Goal: Navigation & Orientation: Find specific page/section

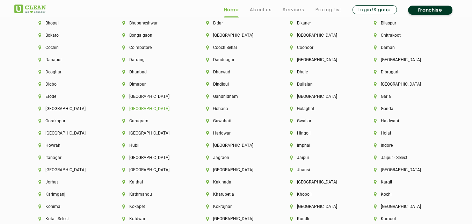
click at [129, 109] on li "[GEOGRAPHIC_DATA]" at bounding box center [152, 108] width 60 height 5
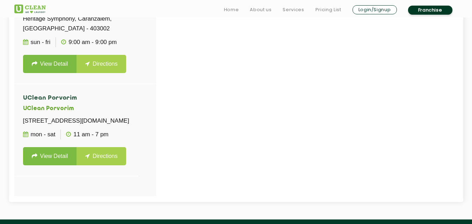
scroll to position [257, 0]
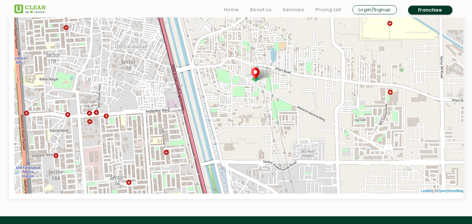
scroll to position [1136, 0]
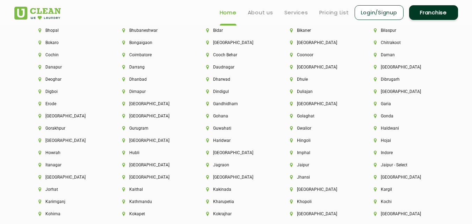
scroll to position [1588, 0]
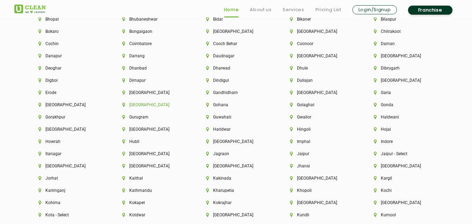
click at [129, 104] on li "[GEOGRAPHIC_DATA]" at bounding box center [152, 104] width 60 height 5
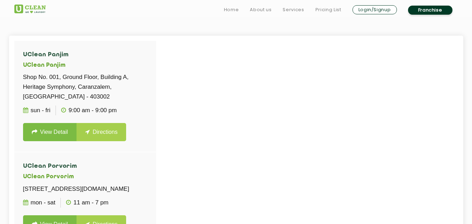
scroll to position [187, 0]
